Goal: Use online tool/utility: Utilize a website feature to perform a specific function

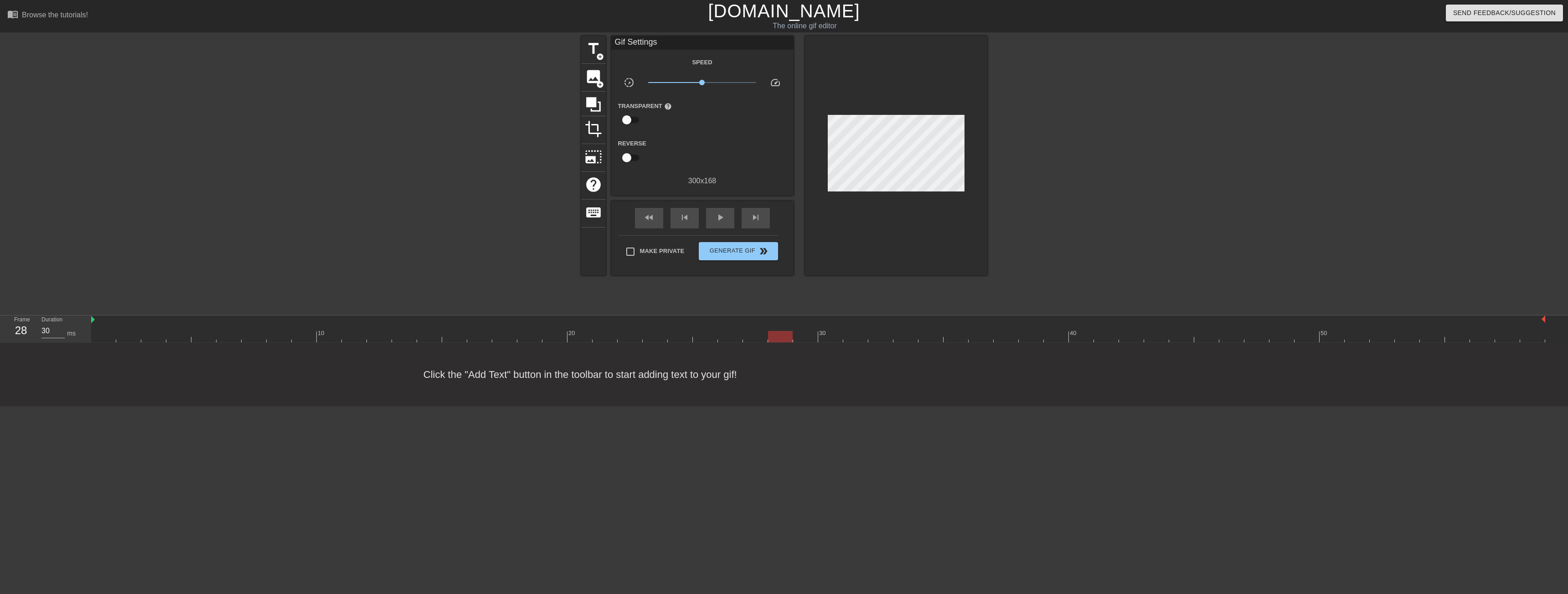
drag, startPoint x: 109, startPoint y: 337, endPoint x: 775, endPoint y: 327, distance: 666.1
click at [775, 327] on div "10 20 30 40 50" at bounding box center [818, 329] width 1454 height 27
type input "30"
drag, startPoint x: 775, startPoint y: 333, endPoint x: 747, endPoint y: 339, distance: 28.6
click at [747, 339] on div at bounding box center [755, 337] width 24 height 12
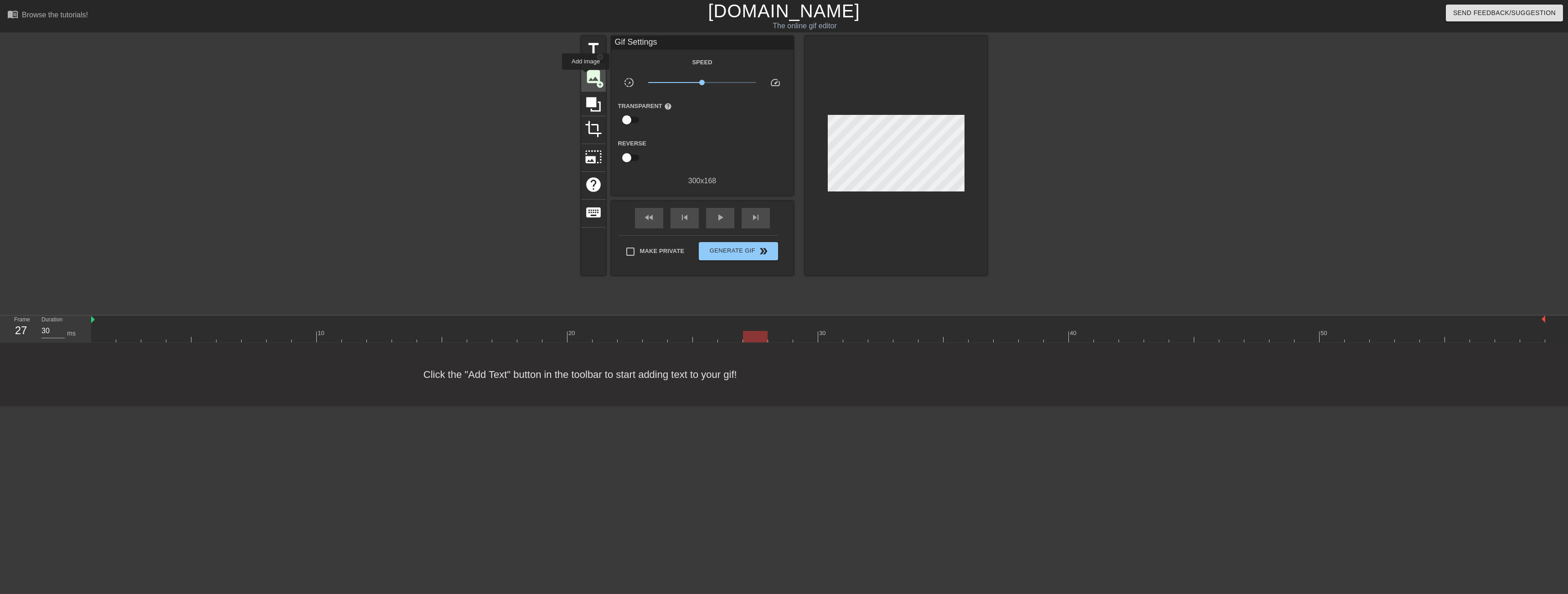
click at [586, 76] on span "image" at bounding box center [593, 77] width 17 height 17
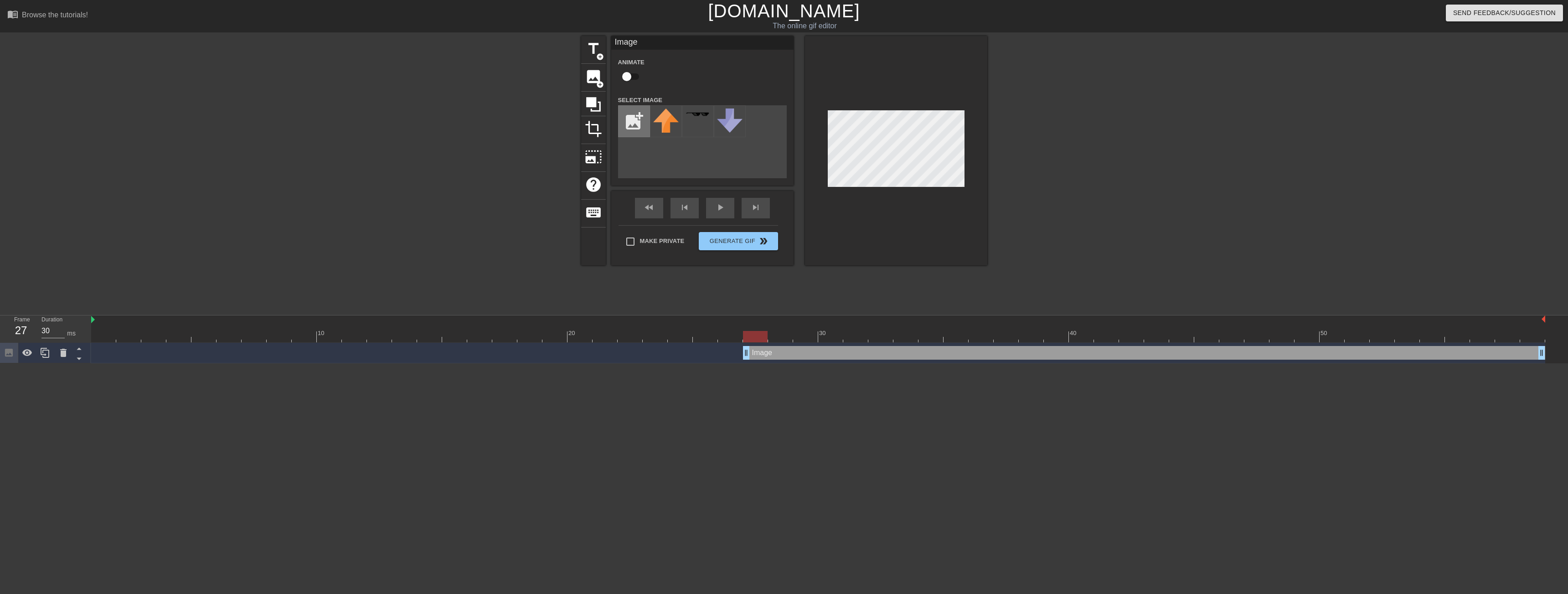
click at [637, 126] on input "file" at bounding box center [634, 121] width 31 height 31
click at [628, 114] on input "file" at bounding box center [634, 121] width 31 height 31
type input "C:\fakepath\970115923-ECOM-removebg-preview.png"
click at [665, 128] on img at bounding box center [666, 121] width 26 height 26
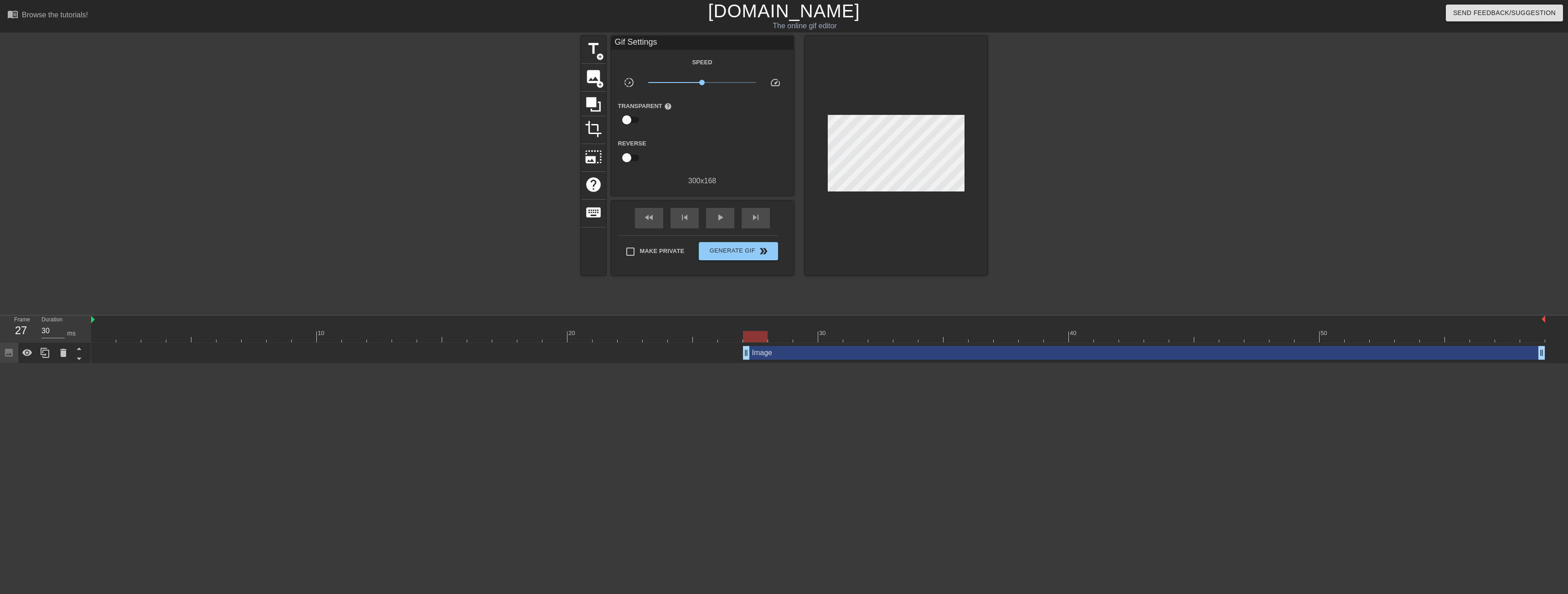
click at [1077, 201] on div at bounding box center [1066, 172] width 137 height 273
drag, startPoint x: 756, startPoint y: 340, endPoint x: 760, endPoint y: 338, distance: 4.5
click at [760, 338] on div at bounding box center [755, 337] width 24 height 12
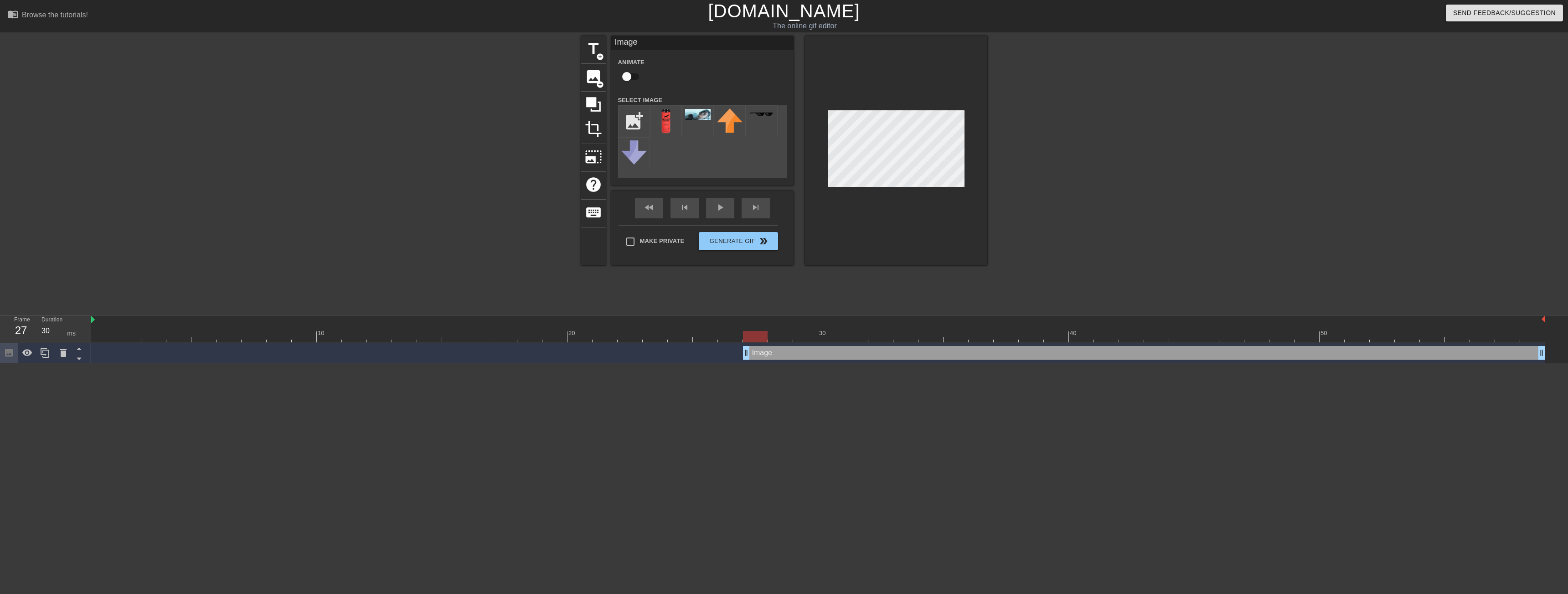
click at [635, 79] on input "checkbox" at bounding box center [626, 77] width 52 height 17
checkbox input "true"
click at [781, 337] on div at bounding box center [818, 337] width 1454 height 12
click at [795, 338] on div at bounding box center [818, 337] width 1454 height 12
click at [828, 337] on div at bounding box center [818, 337] width 1454 height 12
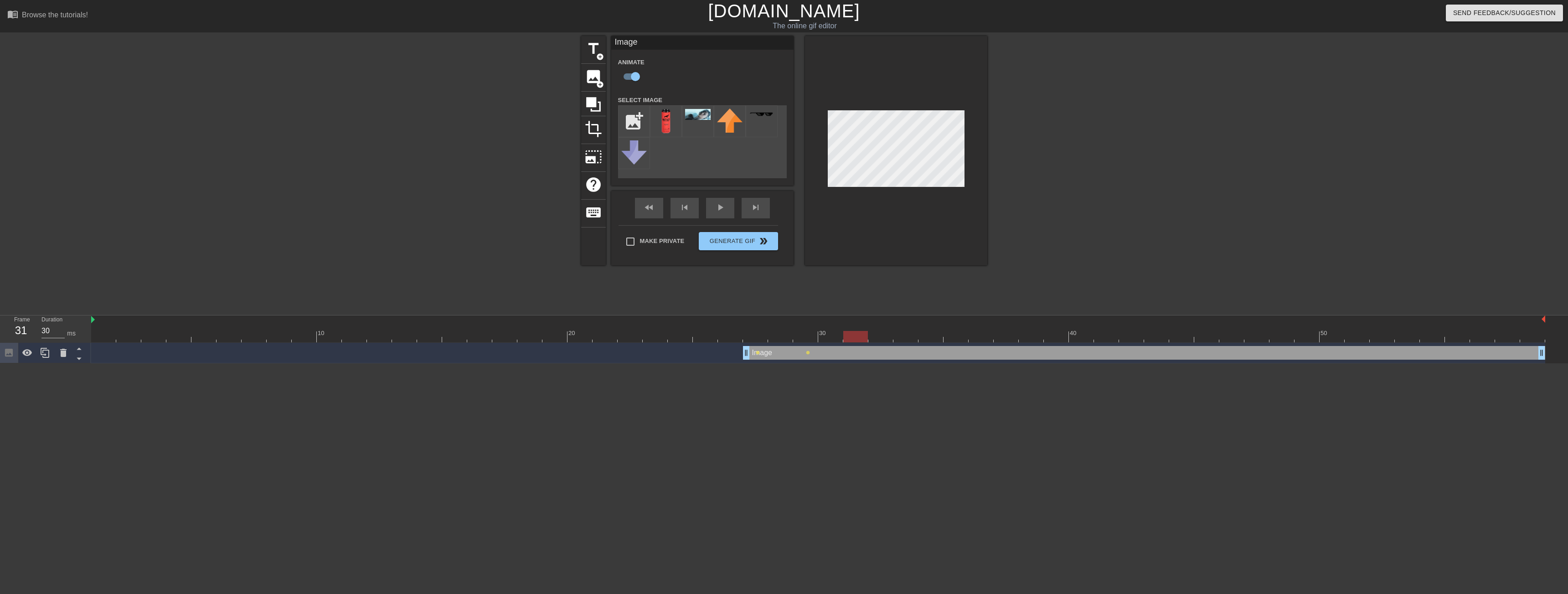
click at [858, 334] on div at bounding box center [818, 337] width 1454 height 12
click at [889, 337] on div at bounding box center [818, 337] width 1454 height 12
click at [759, 336] on div at bounding box center [818, 337] width 1454 height 12
click at [783, 335] on div at bounding box center [818, 337] width 1454 height 12
click at [813, 337] on div at bounding box center [818, 337] width 1454 height 12
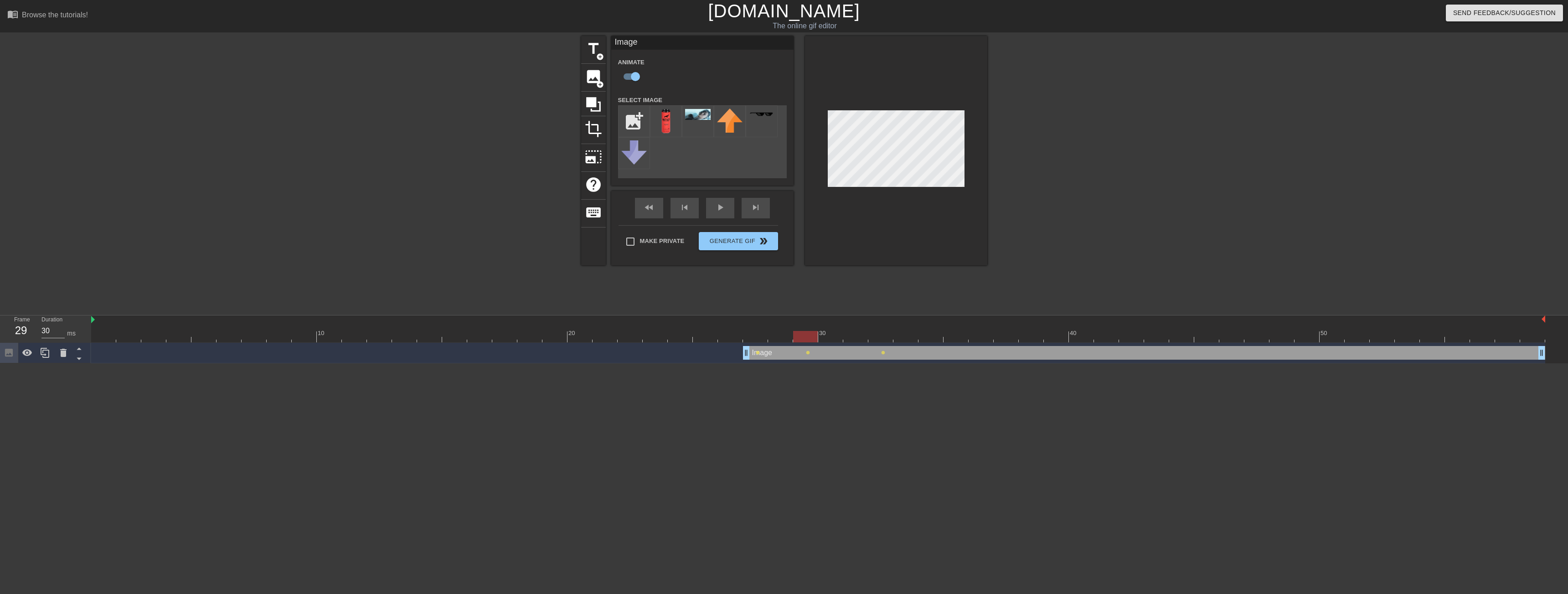
click at [827, 337] on div at bounding box center [818, 337] width 1454 height 12
click at [859, 337] on div at bounding box center [818, 337] width 1454 height 12
click at [882, 337] on div at bounding box center [818, 337] width 1454 height 12
click at [900, 335] on div at bounding box center [818, 337] width 1454 height 12
click at [880, 338] on div at bounding box center [818, 337] width 1454 height 12
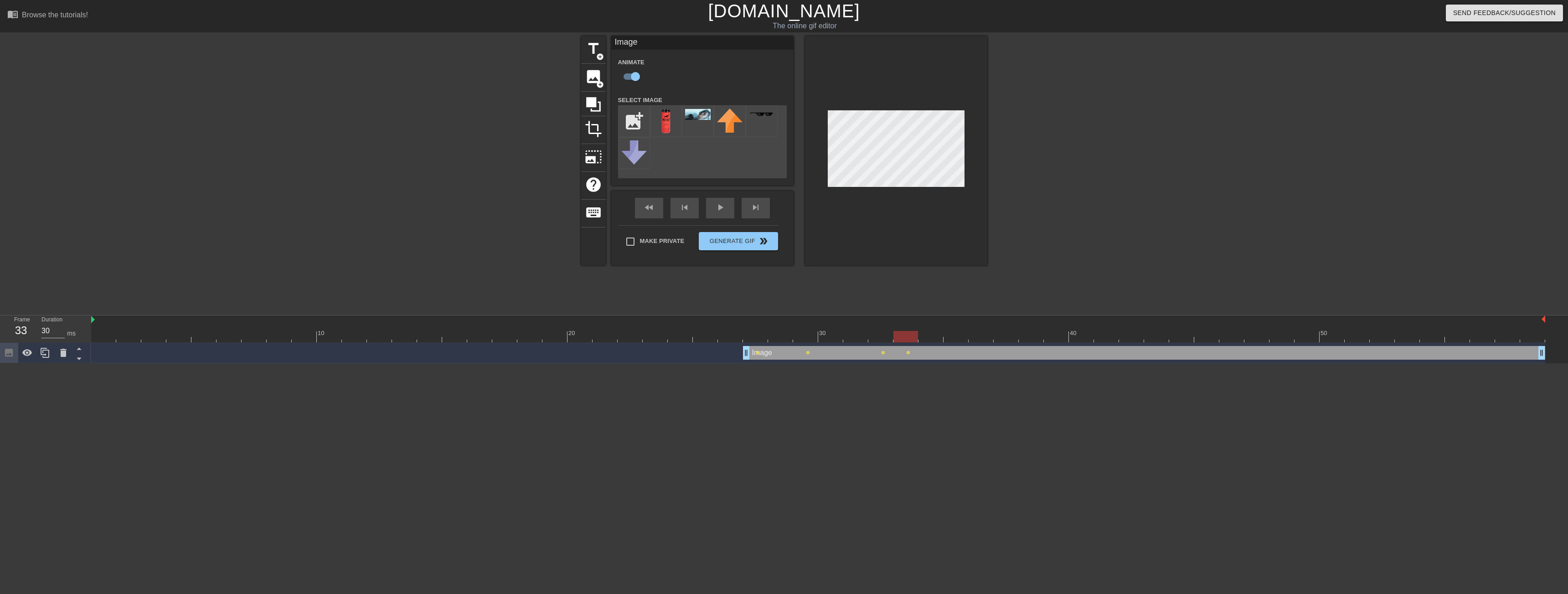
click at [901, 337] on div at bounding box center [818, 337] width 1454 height 12
click at [880, 339] on div at bounding box center [818, 337] width 1454 height 12
click at [911, 340] on div at bounding box center [818, 337] width 1454 height 12
click at [763, 340] on div at bounding box center [818, 337] width 1454 height 12
click at [778, 335] on div at bounding box center [818, 337] width 1454 height 12
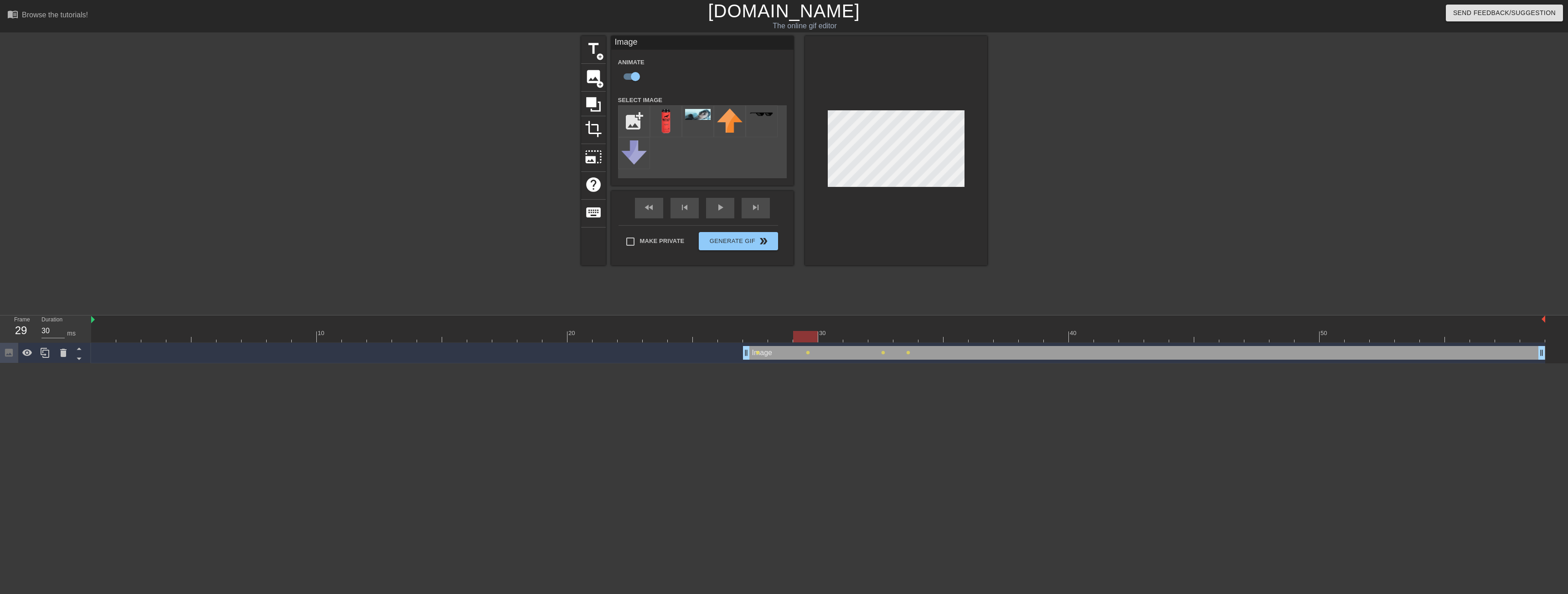
click at [803, 336] on div at bounding box center [818, 337] width 1454 height 12
click at [779, 338] on div at bounding box center [818, 337] width 1454 height 12
click at [797, 339] on div at bounding box center [818, 337] width 1454 height 12
click at [828, 338] on div at bounding box center [818, 337] width 1454 height 12
click at [802, 338] on div at bounding box center [818, 337] width 1454 height 12
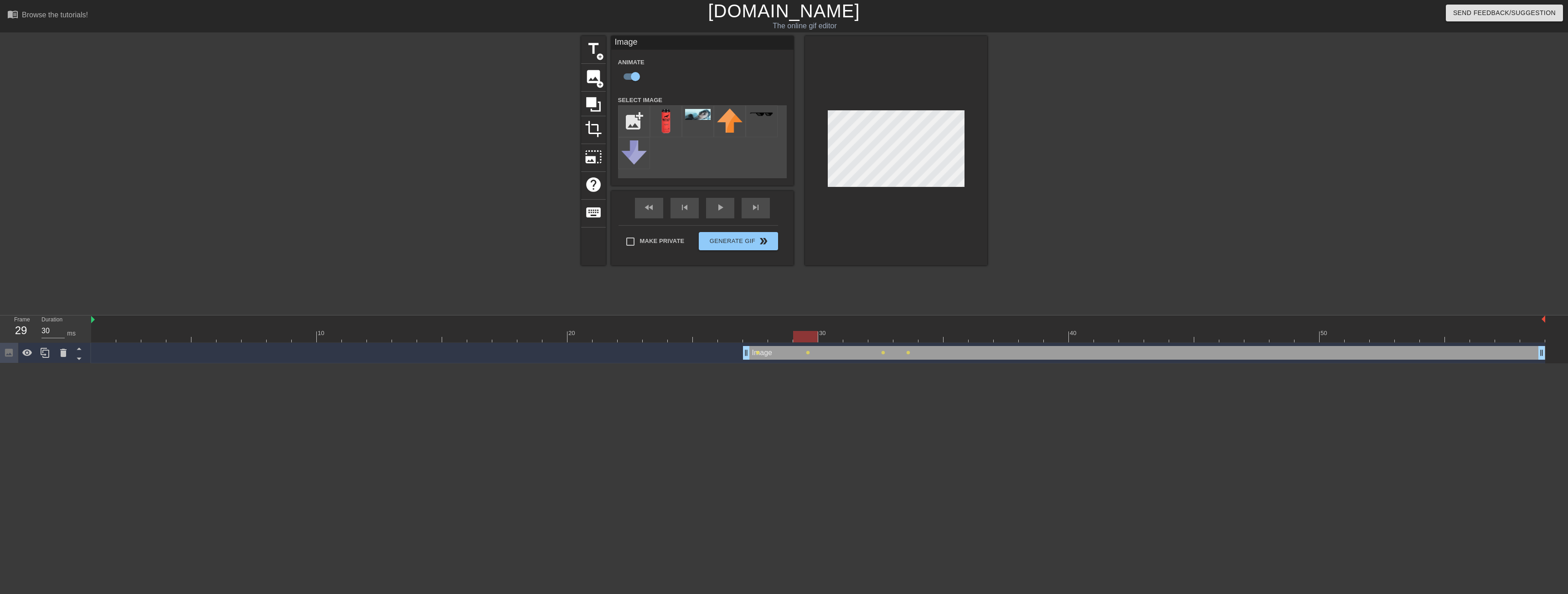
click at [823, 338] on div at bounding box center [818, 337] width 1454 height 12
click at [853, 338] on div at bounding box center [818, 337] width 1454 height 12
click at [875, 337] on div at bounding box center [818, 337] width 1454 height 12
click at [908, 338] on div at bounding box center [818, 337] width 1454 height 12
click at [880, 338] on div at bounding box center [818, 337] width 1454 height 12
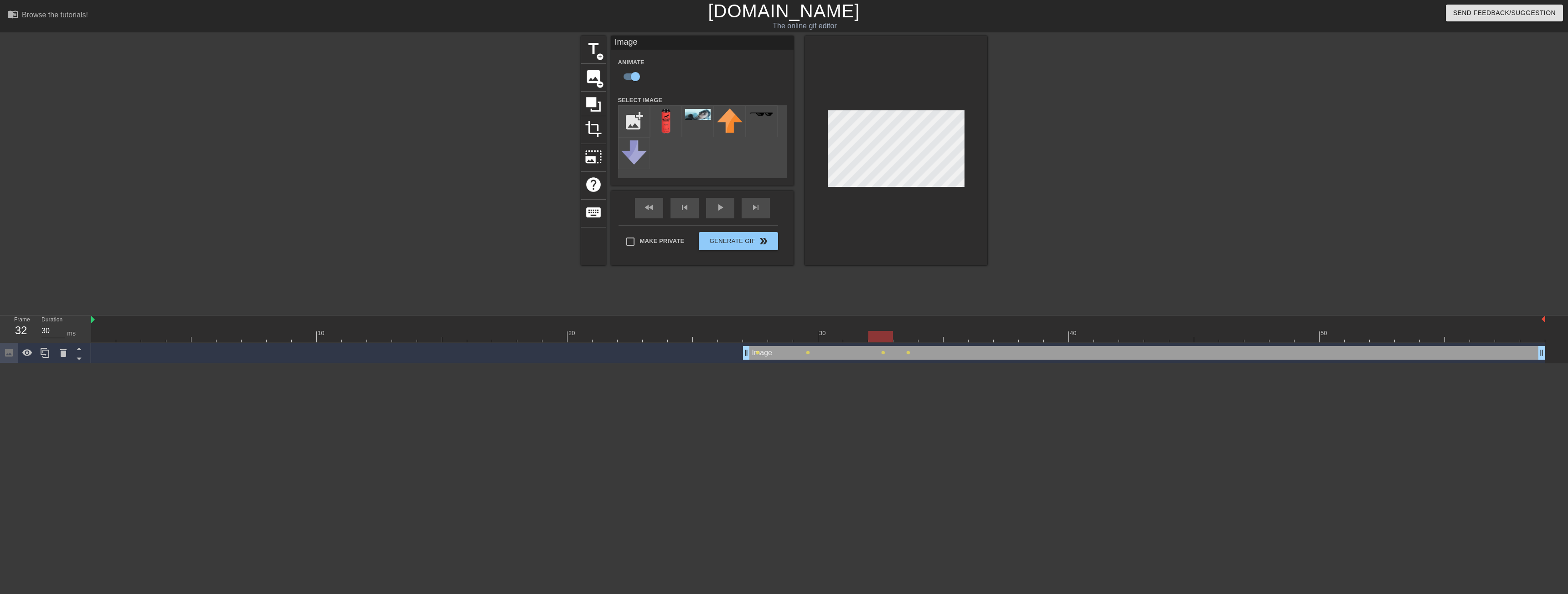
click at [903, 338] on div at bounding box center [818, 337] width 1454 height 12
click at [930, 338] on div at bounding box center [818, 337] width 1454 height 12
click at [956, 338] on div at bounding box center [818, 337] width 1454 height 12
click at [928, 337] on div at bounding box center [818, 337] width 1454 height 12
click at [962, 338] on div at bounding box center [818, 337] width 1454 height 12
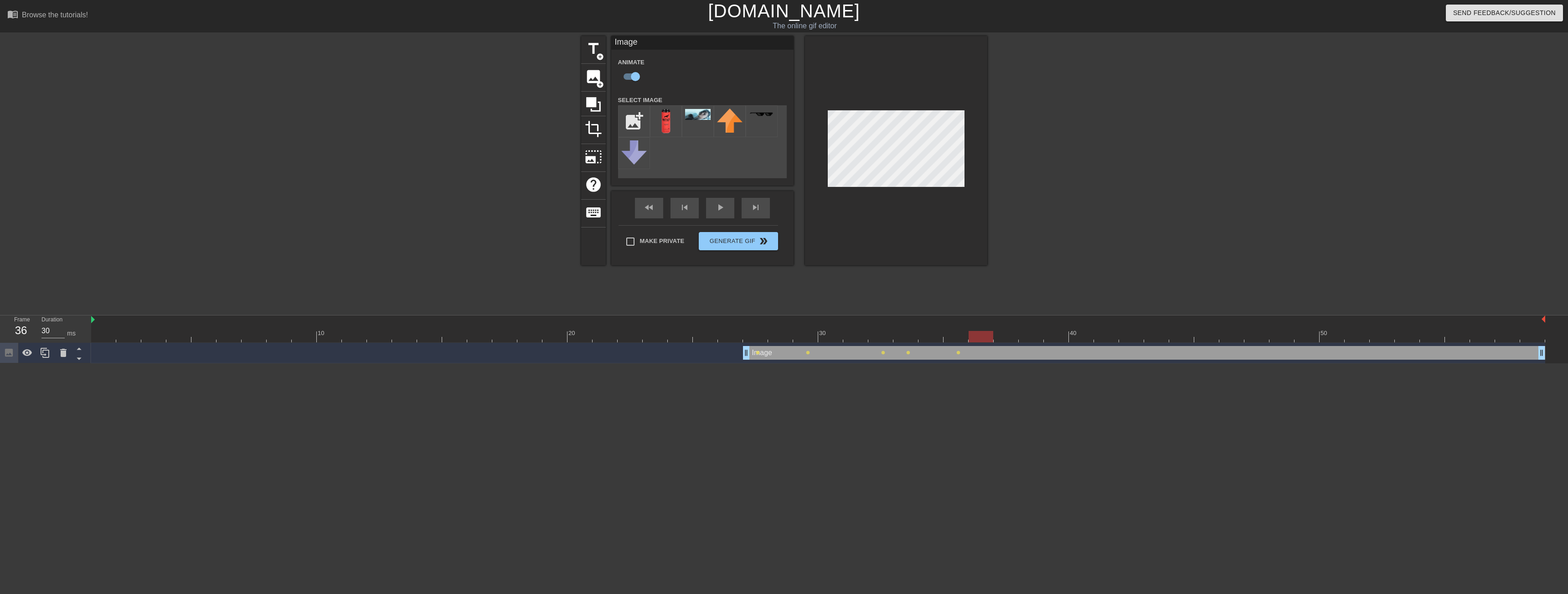
click at [981, 337] on div at bounding box center [818, 337] width 1454 height 12
click at [1004, 337] on div at bounding box center [818, 337] width 1454 height 12
click at [978, 338] on div at bounding box center [818, 337] width 1454 height 12
click at [1006, 338] on div at bounding box center [818, 337] width 1454 height 12
click at [1026, 337] on div at bounding box center [818, 337] width 1454 height 12
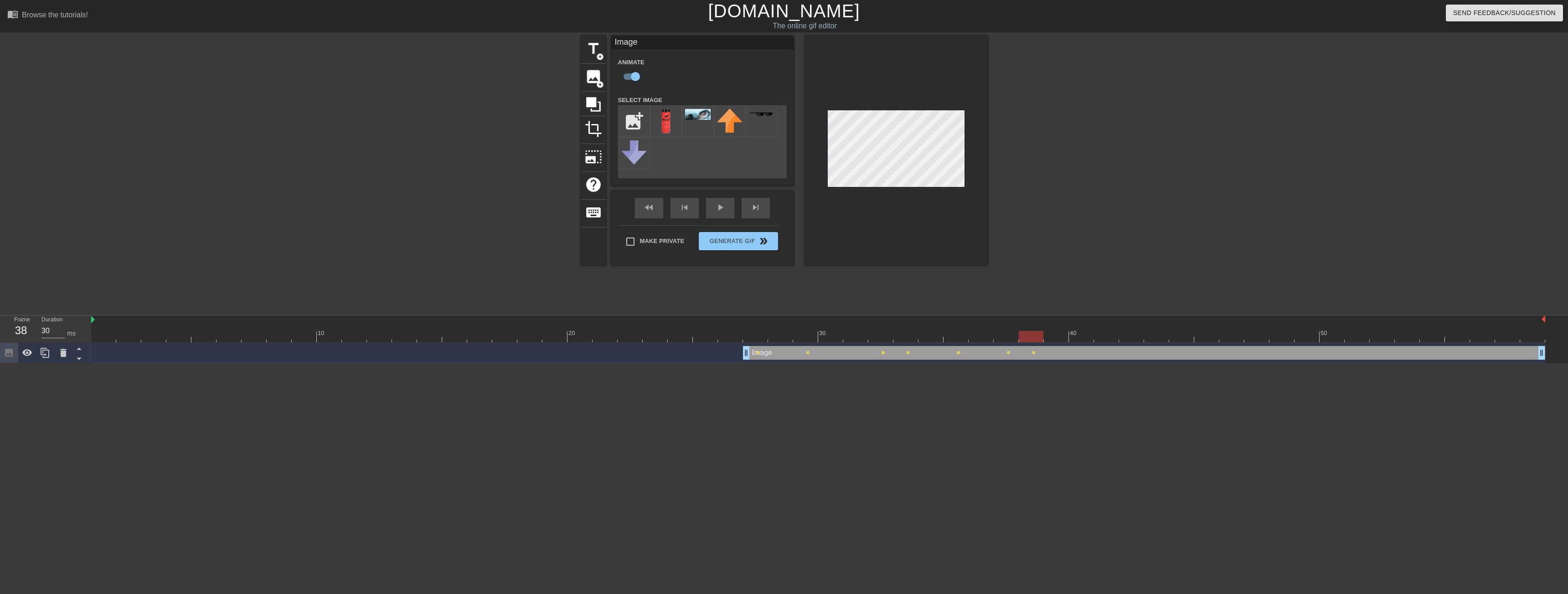
click at [1055, 337] on div at bounding box center [818, 337] width 1454 height 12
click at [1080, 338] on div at bounding box center [818, 337] width 1454 height 12
click at [1104, 340] on div at bounding box center [818, 337] width 1454 height 12
click at [1079, 337] on div at bounding box center [818, 337] width 1454 height 12
click at [1099, 338] on div at bounding box center [818, 337] width 1454 height 12
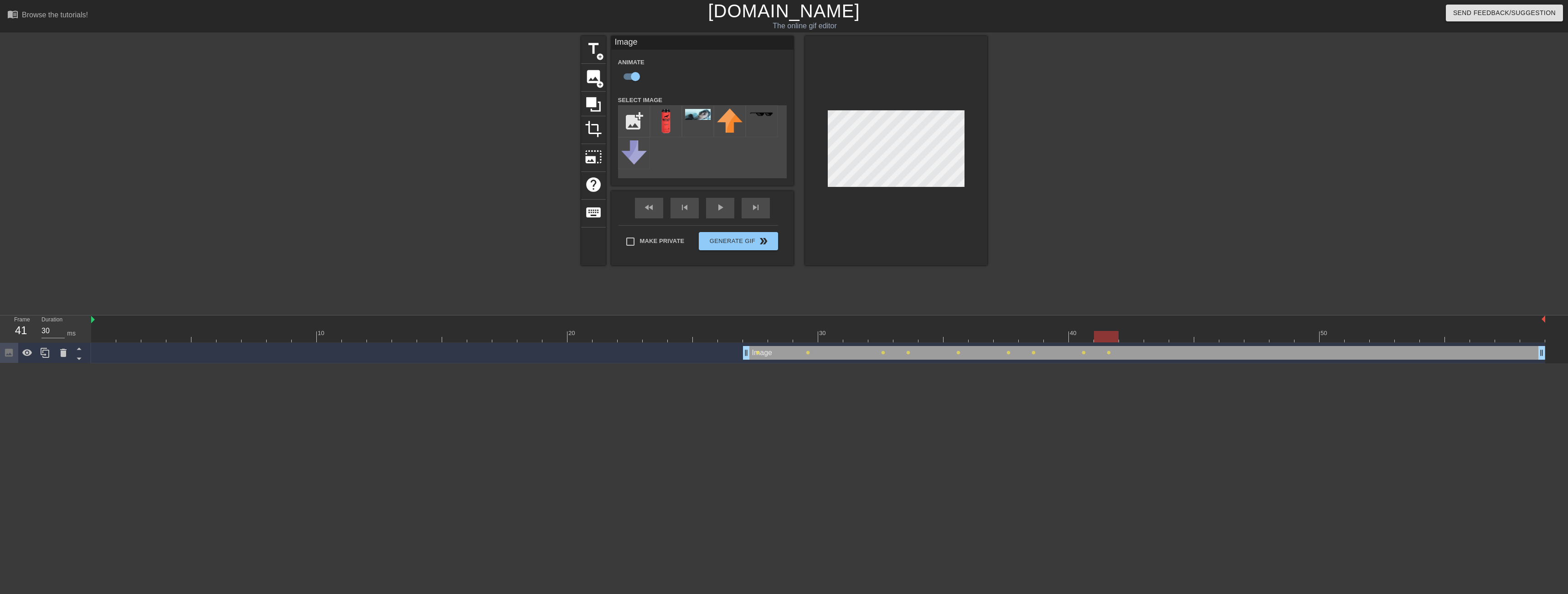
click at [1133, 338] on div at bounding box center [818, 337] width 1454 height 12
click at [1161, 338] on div at bounding box center [818, 337] width 1454 height 12
click at [1184, 338] on div at bounding box center [818, 337] width 1454 height 12
click at [1202, 338] on div at bounding box center [818, 337] width 1454 height 12
click at [1232, 338] on div at bounding box center [818, 337] width 1454 height 12
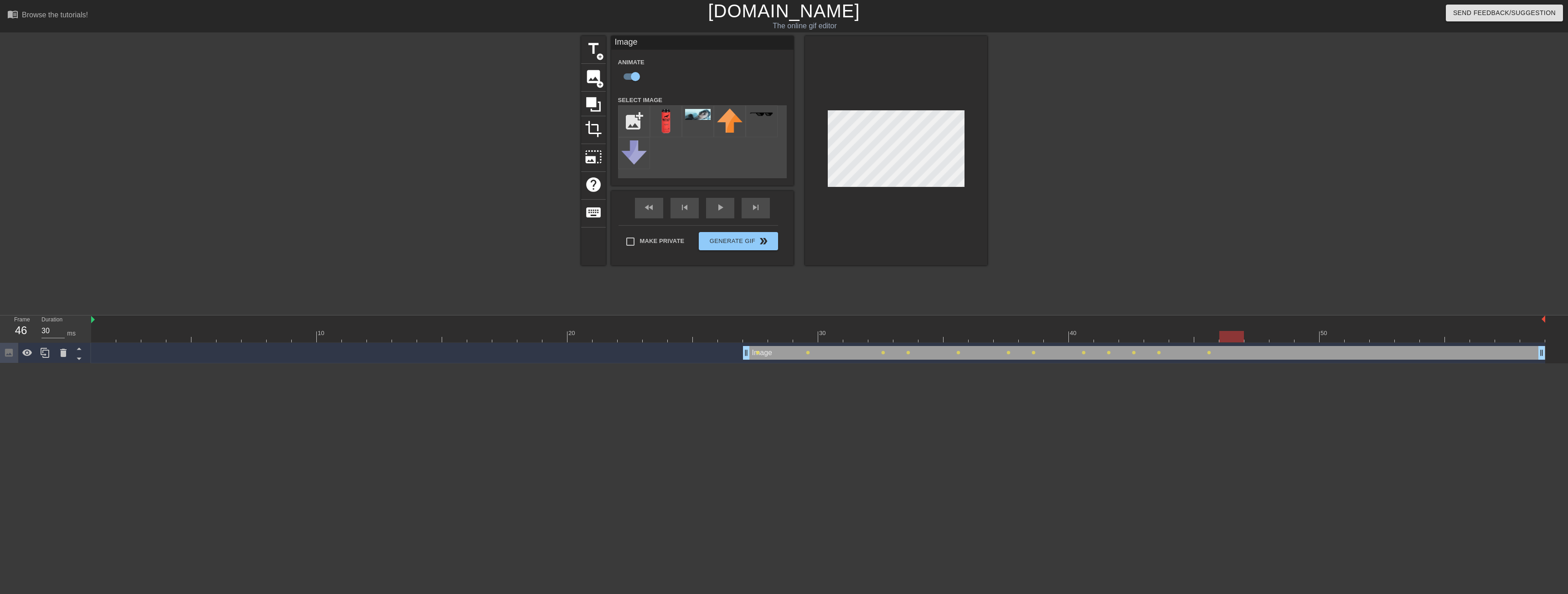
click at [1255, 338] on div at bounding box center [818, 337] width 1454 height 12
click at [1278, 338] on div at bounding box center [818, 337] width 1454 height 12
click at [1235, 337] on div at bounding box center [818, 337] width 1454 height 12
click at [1261, 337] on div at bounding box center [818, 337] width 1454 height 12
drag, startPoint x: 1277, startPoint y: 337, endPoint x: 1286, endPoint y: 337, distance: 9.0
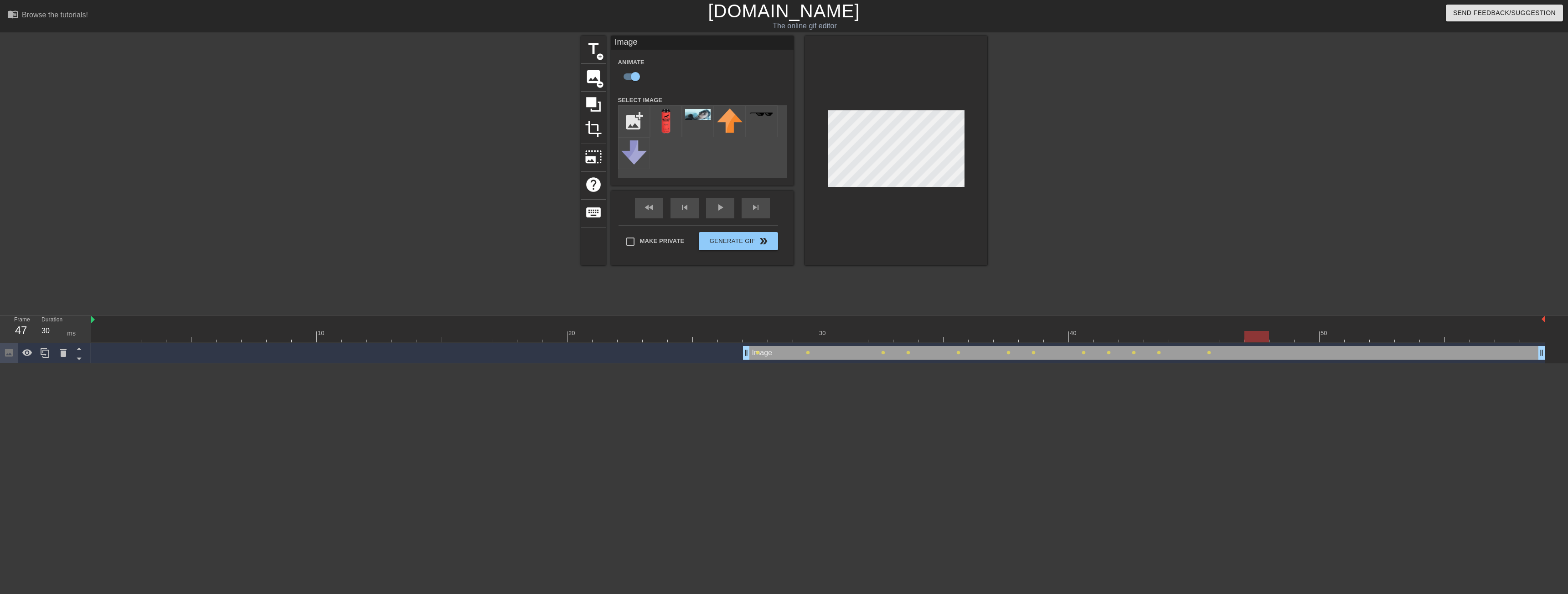
click at [1276, 337] on div at bounding box center [818, 337] width 1454 height 12
click at [1318, 337] on div at bounding box center [818, 337] width 1454 height 12
click at [1282, 338] on div at bounding box center [818, 337] width 1454 height 12
click at [1257, 338] on div at bounding box center [818, 337] width 1454 height 12
click at [1281, 338] on div at bounding box center [818, 337] width 1454 height 12
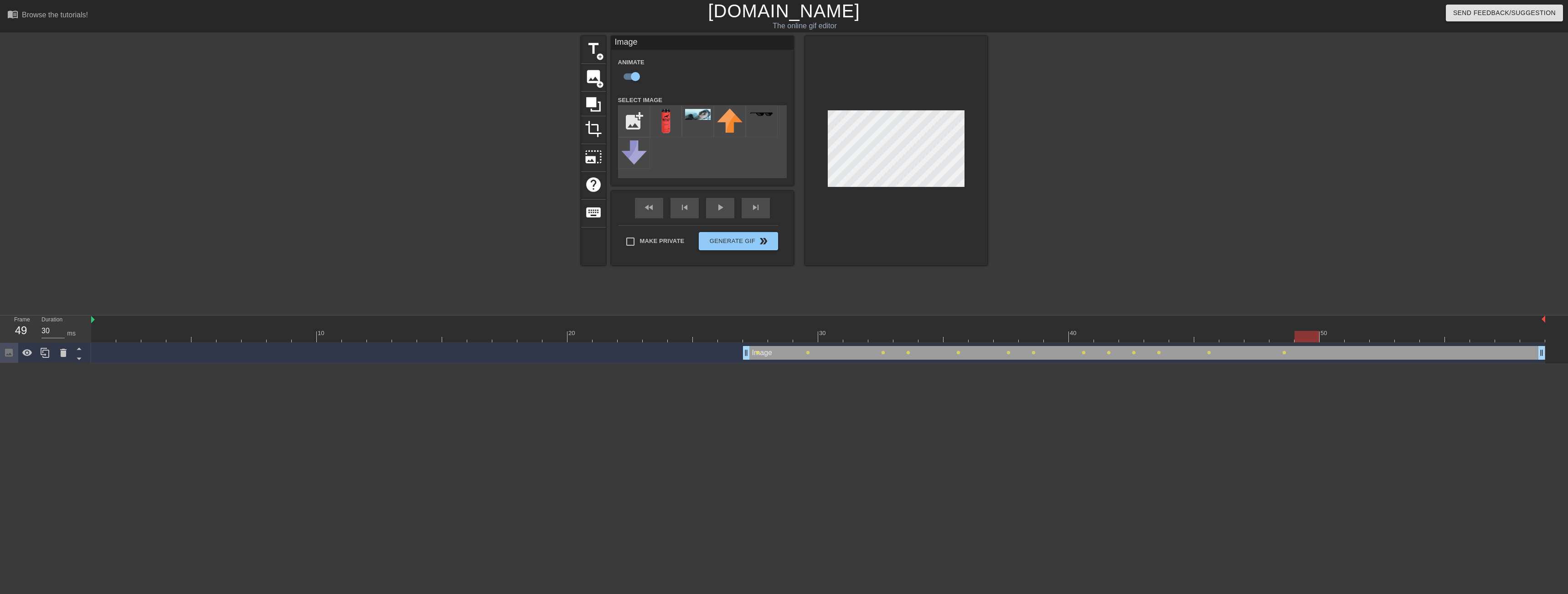
click at [1317, 338] on div at bounding box center [818, 337] width 1454 height 12
click at [1330, 338] on div at bounding box center [818, 337] width 1454 height 12
click at [1349, 338] on div at bounding box center [818, 337] width 1454 height 12
click at [1378, 338] on div at bounding box center [818, 337] width 1454 height 12
click at [1407, 337] on div at bounding box center [818, 337] width 1454 height 12
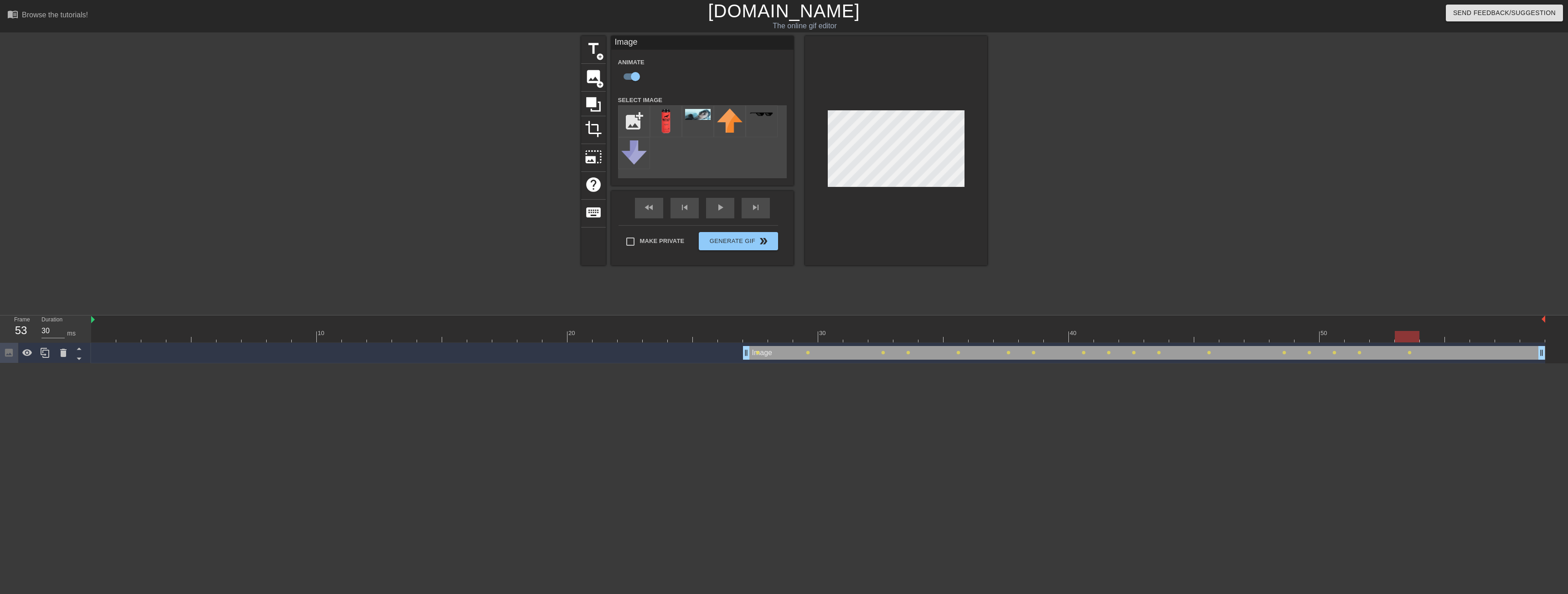
drag, startPoint x: 1425, startPoint y: 336, endPoint x: 1437, endPoint y: 336, distance: 12.0
click at [1426, 336] on div at bounding box center [818, 337] width 1454 height 12
click at [1458, 335] on div at bounding box center [818, 337] width 1454 height 12
click at [1476, 338] on div at bounding box center [818, 337] width 1454 height 12
click at [1502, 338] on div at bounding box center [818, 337] width 1454 height 12
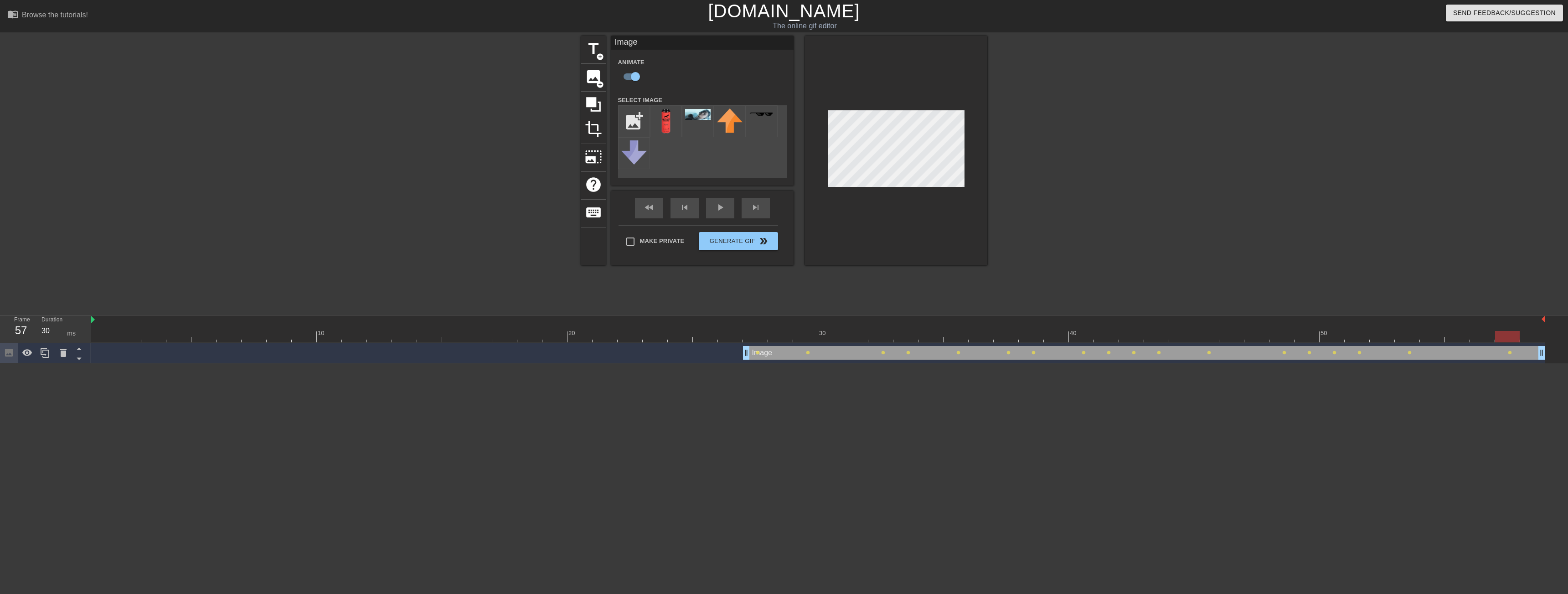
click at [1527, 338] on div at bounding box center [818, 337] width 1454 height 12
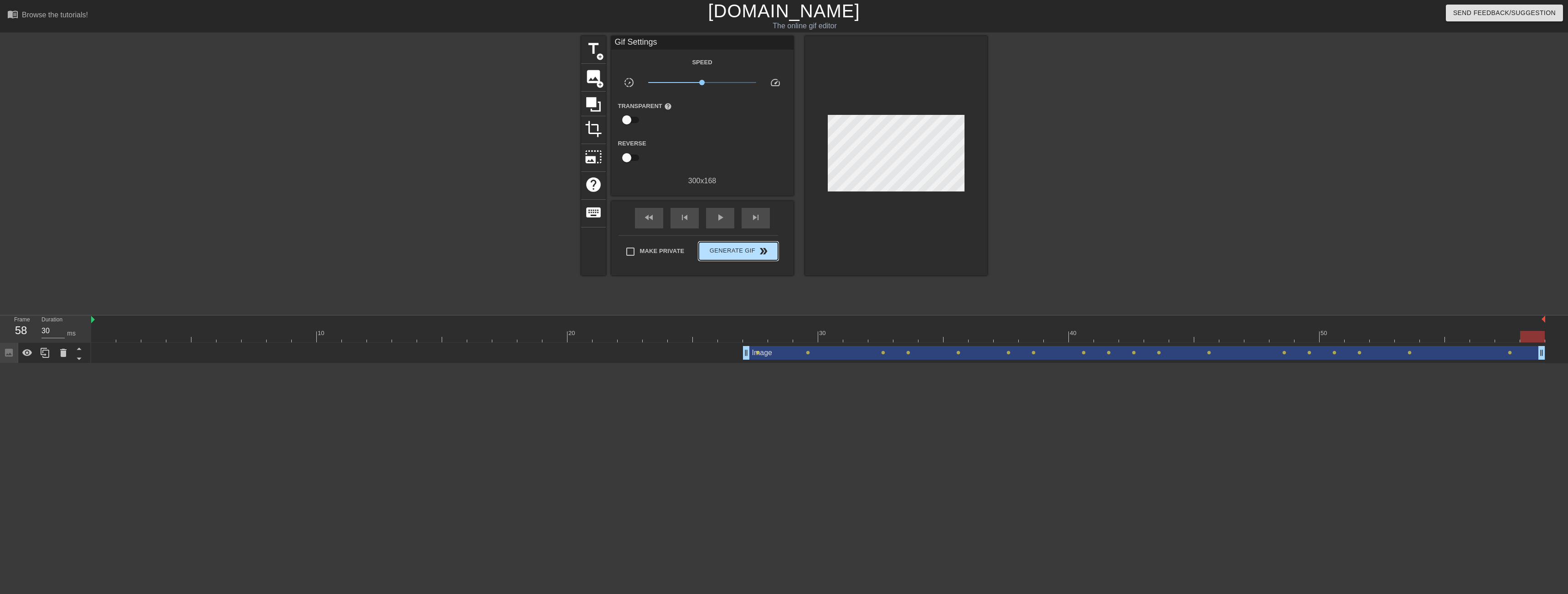
click at [729, 240] on div "Make Private Generate Gif double_arrow" at bounding box center [698, 253] width 159 height 36
click at [576, 287] on div "title add_circle image add_circle crop photo_size_select_large help keyboard Gi…" at bounding box center [784, 172] width 1568 height 273
click at [754, 254] on span "Generate Gif double_arrow" at bounding box center [738, 251] width 72 height 11
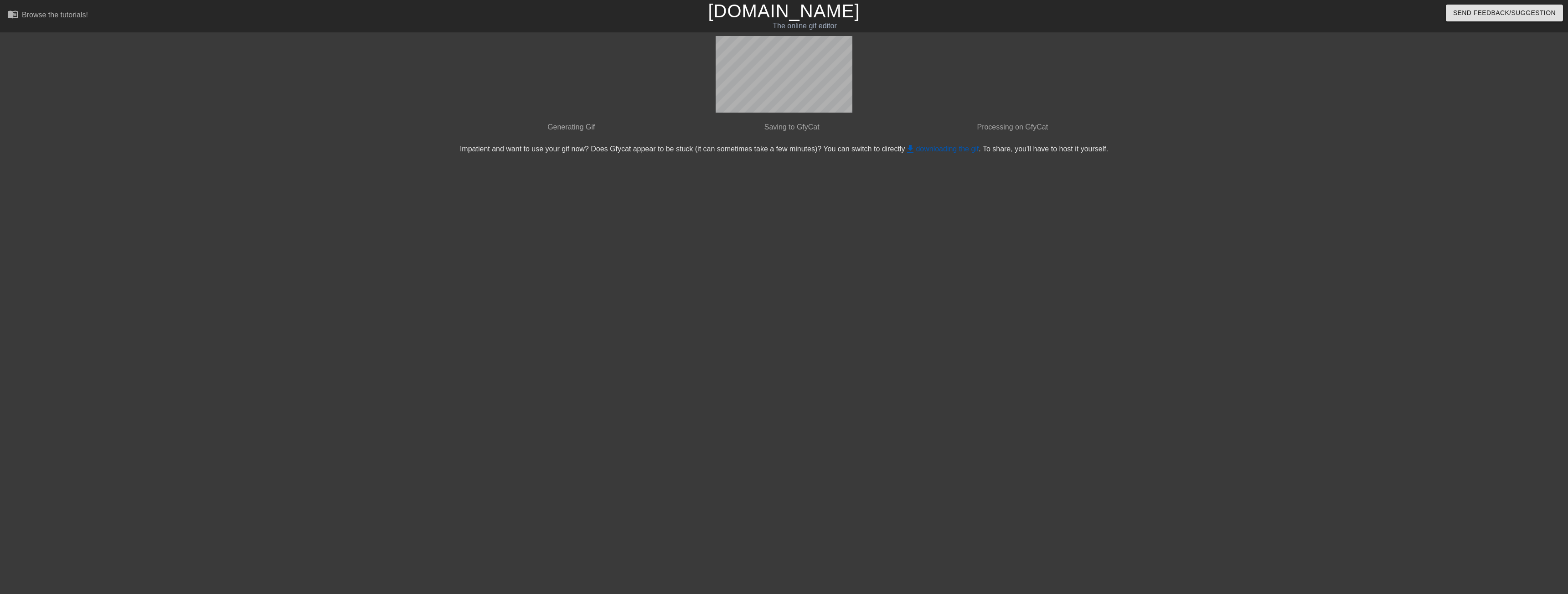
click at [932, 150] on link "get_app downloading the gif" at bounding box center [941, 148] width 74 height 8
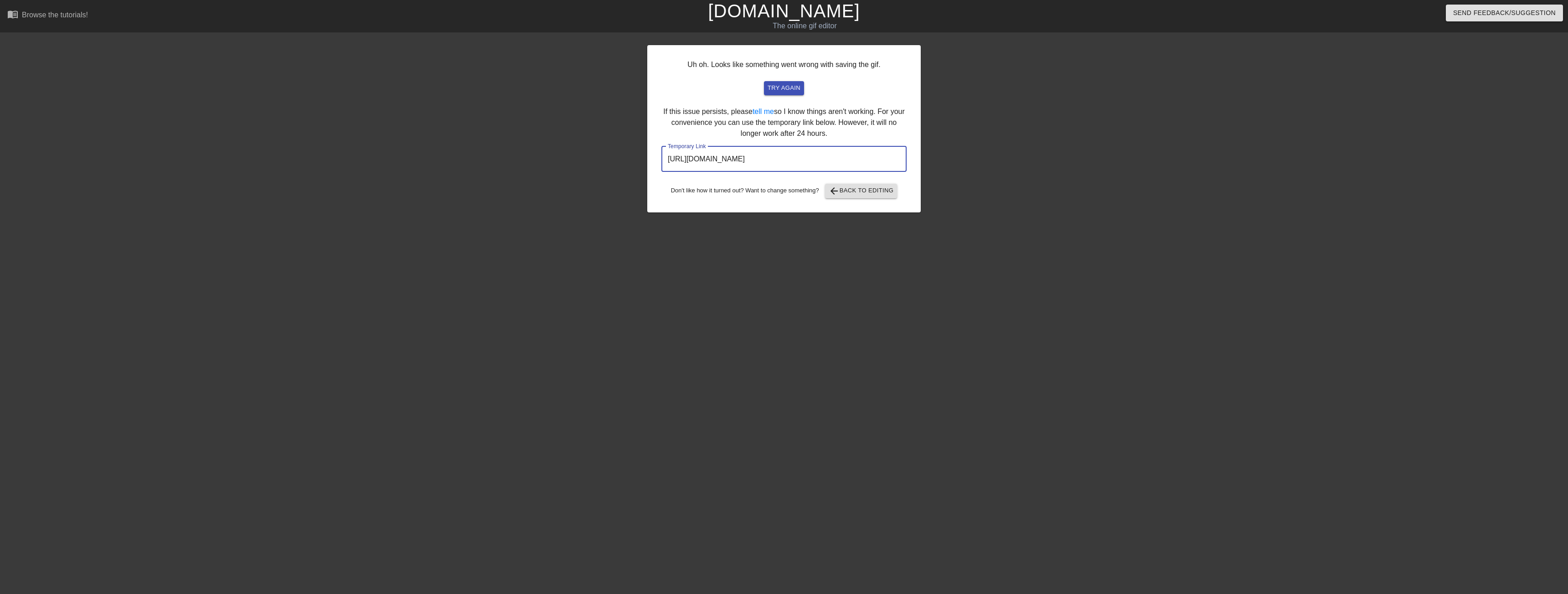
click at [761, 152] on input "[URL][DOMAIN_NAME]" at bounding box center [784, 159] width 245 height 26
